Goal: Task Accomplishment & Management: Manage account settings

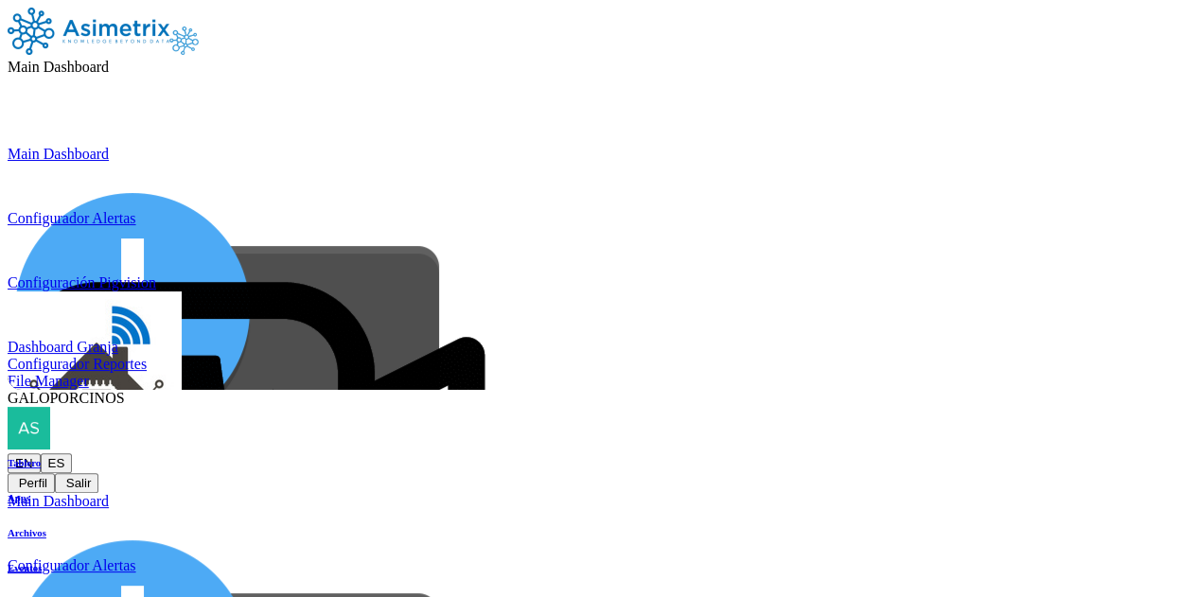
click at [8, 453] on icon at bounding box center [8, 453] width 0 height 0
click at [55, 473] on button "Perfil" at bounding box center [31, 483] width 47 height 20
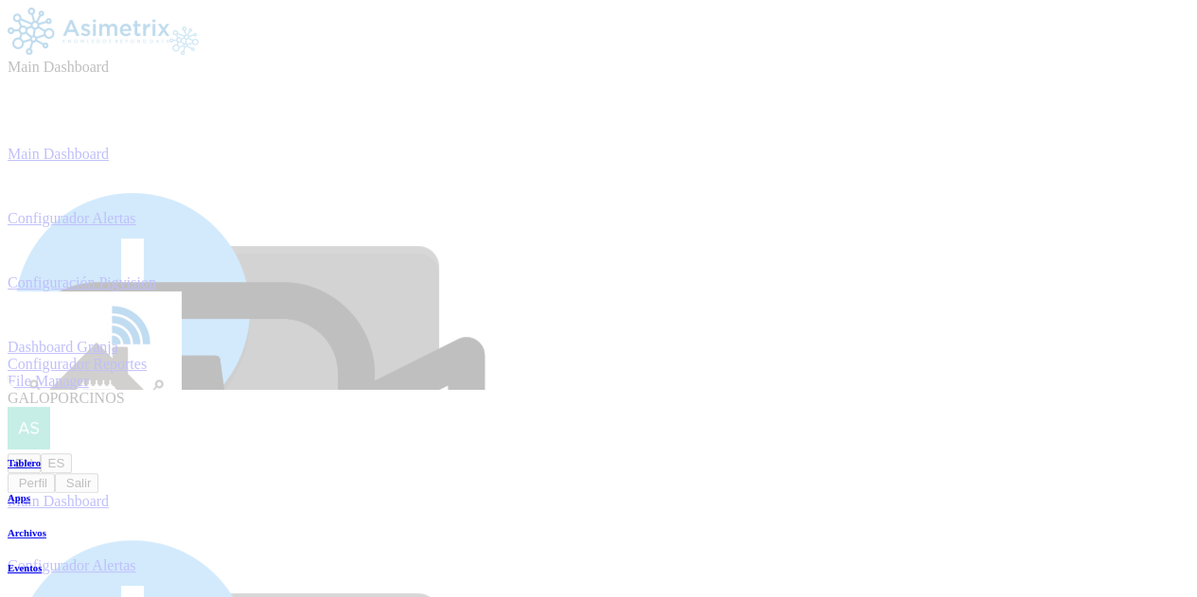
click at [1164, 390] on div "GALOPORCINOS EN ES Perfil Salir" at bounding box center [599, 441] width 1182 height 103
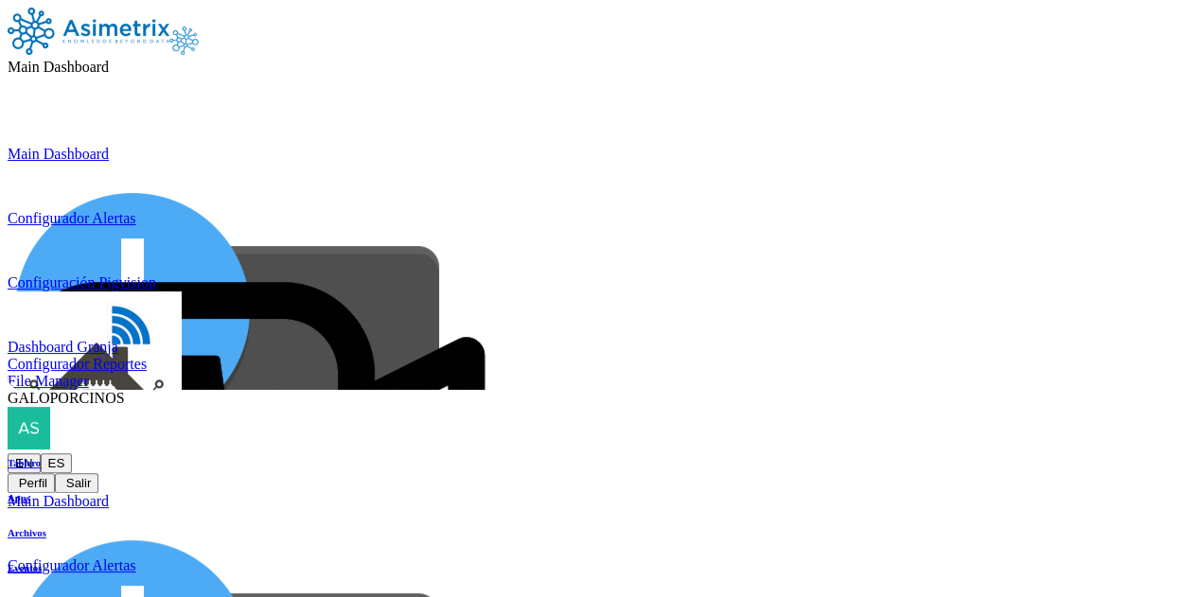
click at [8, 453] on icon at bounding box center [8, 453] width 0 height 0
click at [98, 473] on button "Salir" at bounding box center [77, 483] width 44 height 20
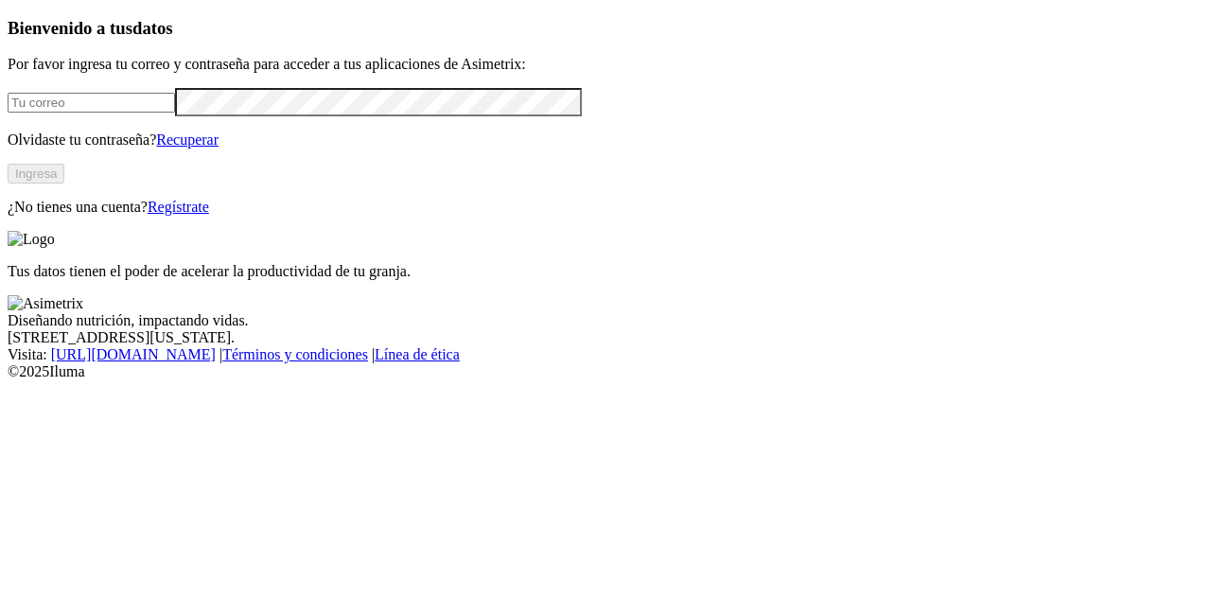
type input "[PERSON_NAME][EMAIL_ADDRESS][PERSON_NAME][DOMAIN_NAME]"
click at [1198, 280] on p "Tus datos tienen el poder de acelerar la productividad de tu granja." at bounding box center [606, 271] width 1196 height 17
